Goal: Task Accomplishment & Management: Manage account settings

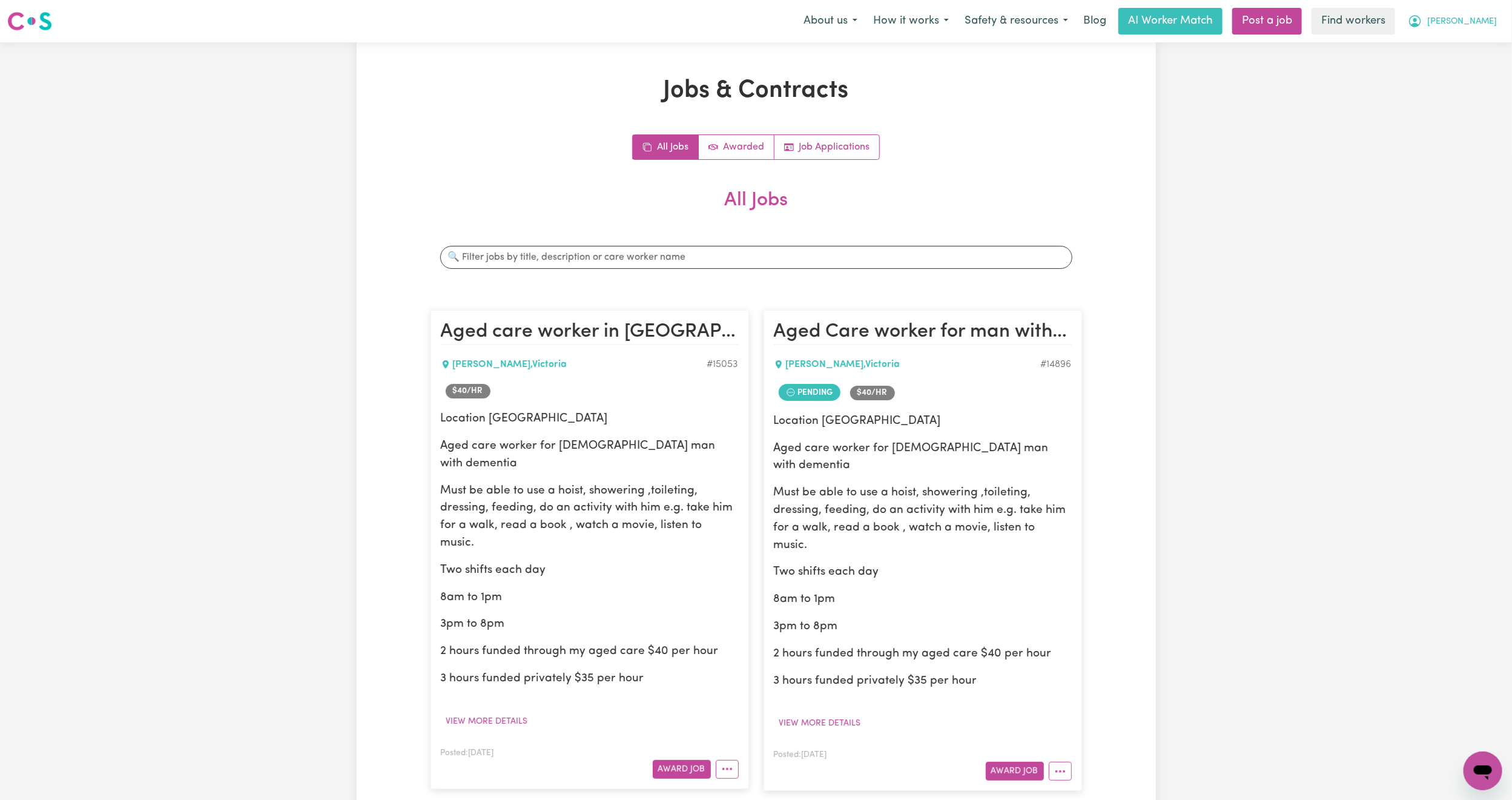
click at [1484, 16] on span "[PERSON_NAME]" at bounding box center [1462, 22] width 70 height 14
click at [1446, 84] on link "Logout" at bounding box center [1456, 93] width 95 height 23
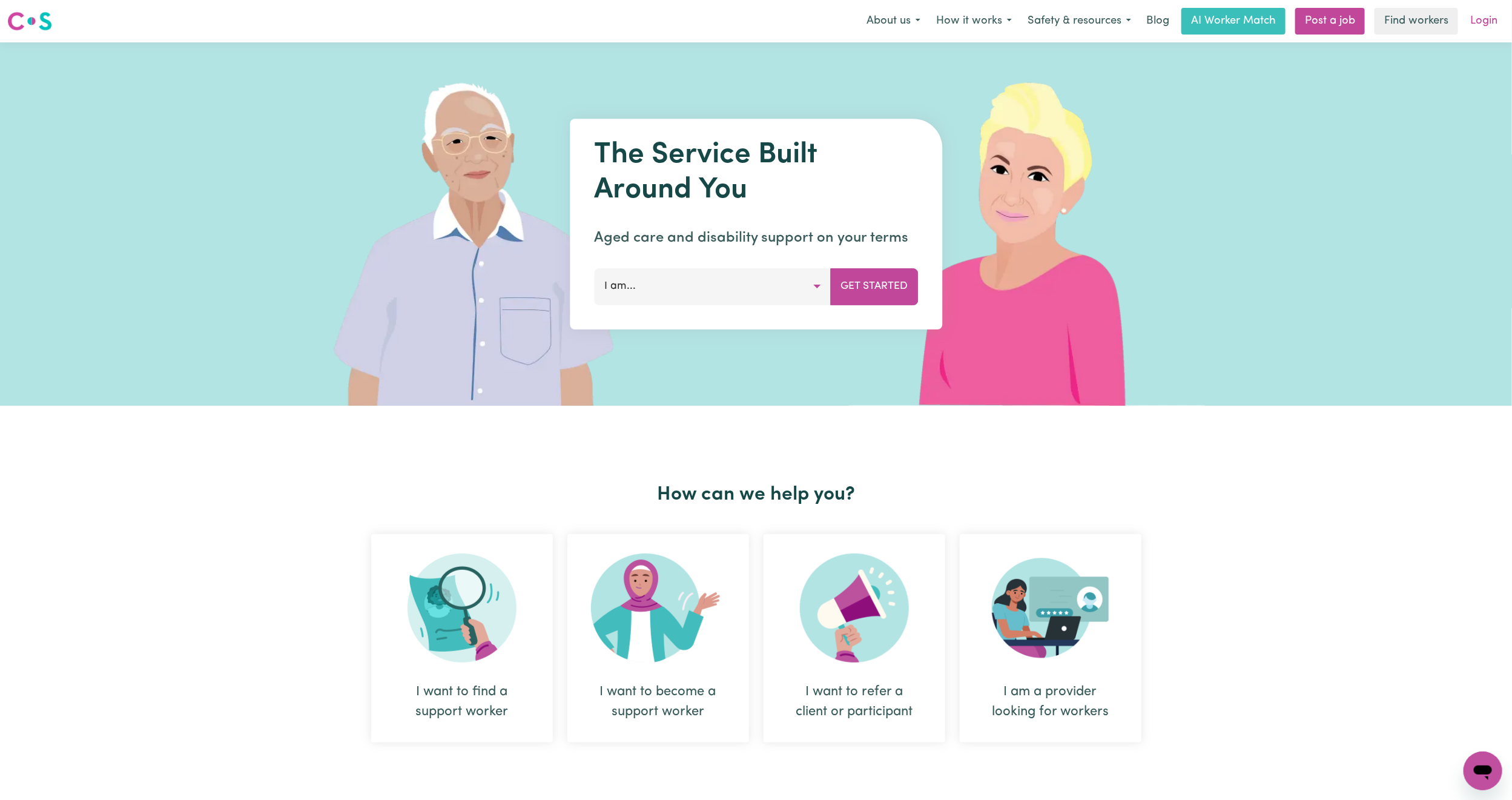
click at [1487, 18] on link "Login" at bounding box center [1484, 21] width 42 height 27
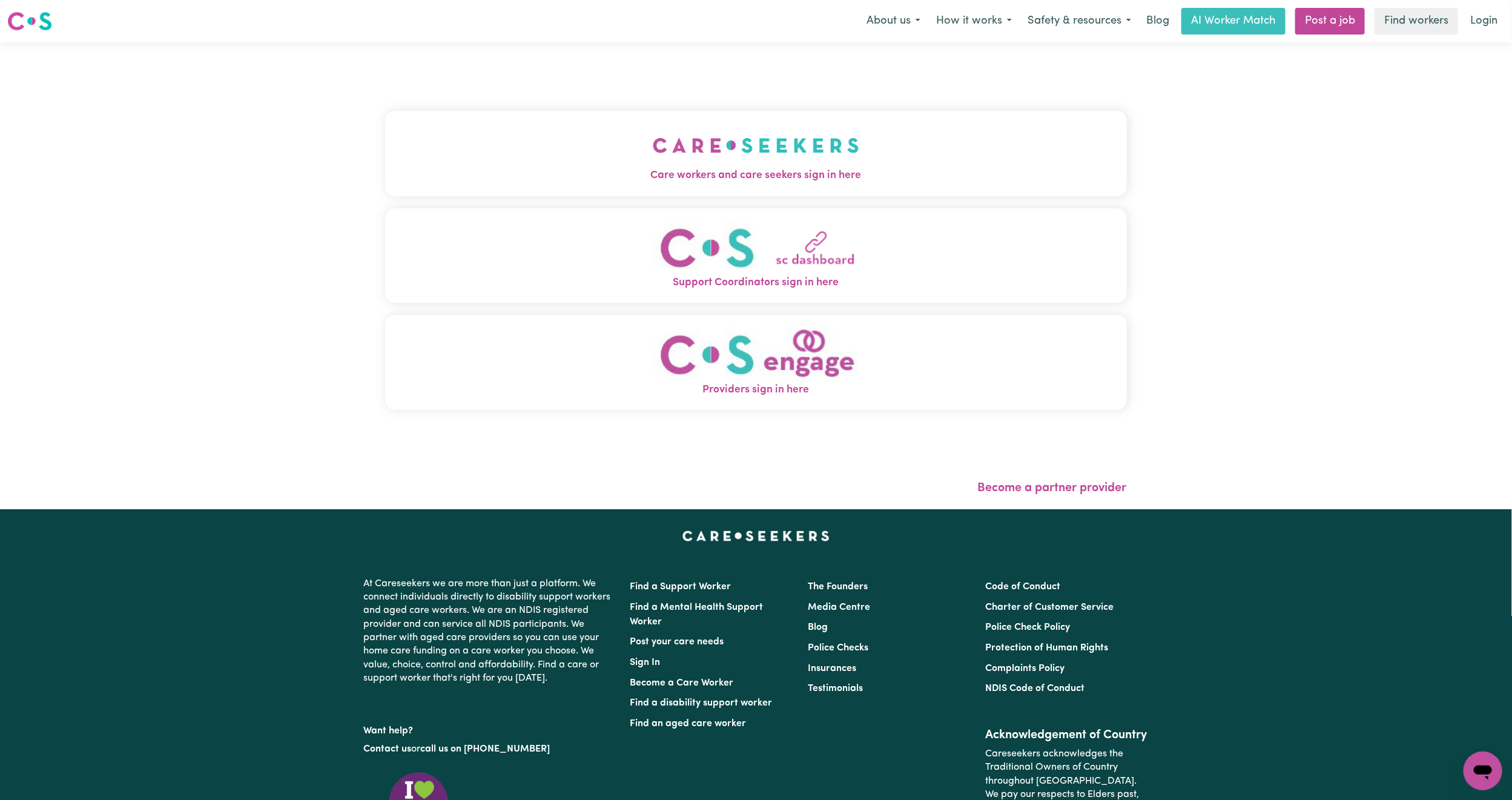
click at [452, 140] on button "Care workers and care seekers sign in here" at bounding box center [756, 153] width 742 height 84
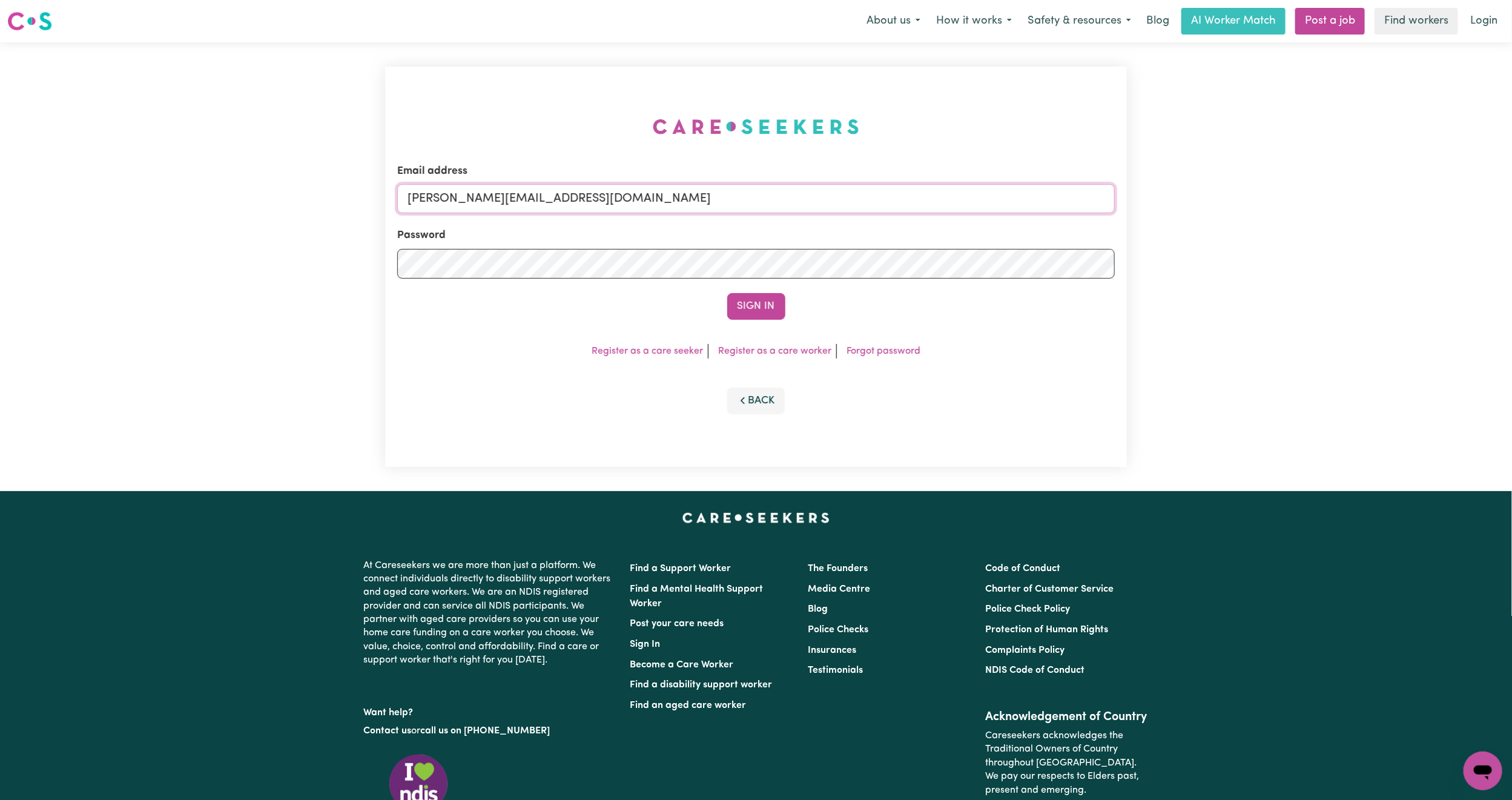
drag, startPoint x: 471, startPoint y: 190, endPoint x: 482, endPoint y: 214, distance: 26.4
click at [471, 189] on input "[PERSON_NAME][EMAIL_ADDRESS][DOMAIN_NAME]" at bounding box center [756, 199] width 718 height 29
click at [946, 262] on form "Email address [EMAIL_ADDRESS][PERSON_NAME][DOMAIN_NAME] Password Sign In" at bounding box center [756, 241] width 718 height 156
type input "superuser~[EMAIL_ADDRESS][DOMAIN_NAME]"
click at [727, 293] on button "Sign In" at bounding box center [756, 306] width 58 height 27
